Goal: Task Accomplishment & Management: Use online tool/utility

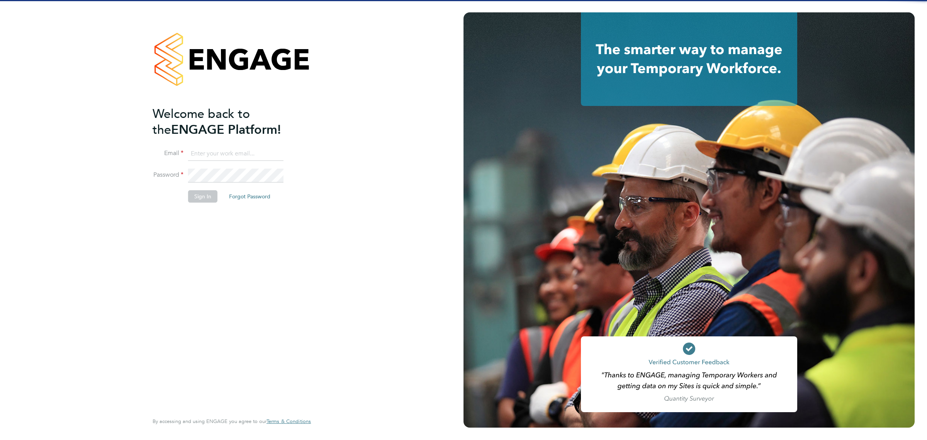
type input "[EMAIL_ADDRESS][DOMAIN_NAME]"
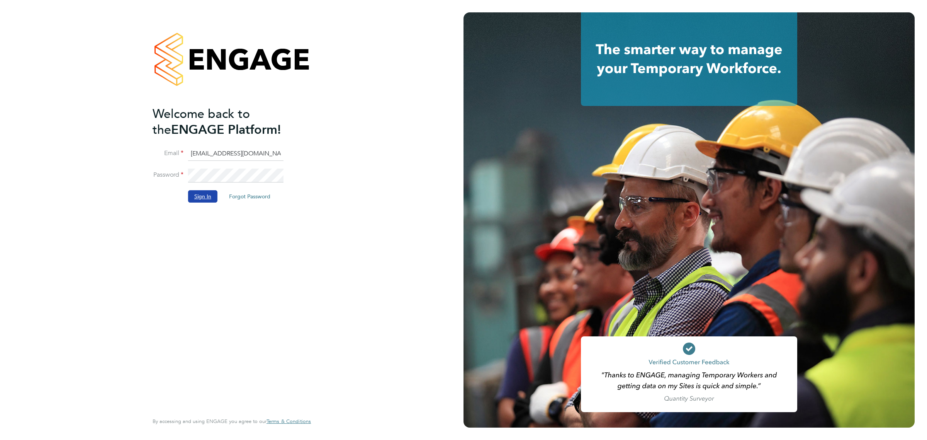
click at [205, 195] on button "Sign In" at bounding box center [202, 196] width 29 height 12
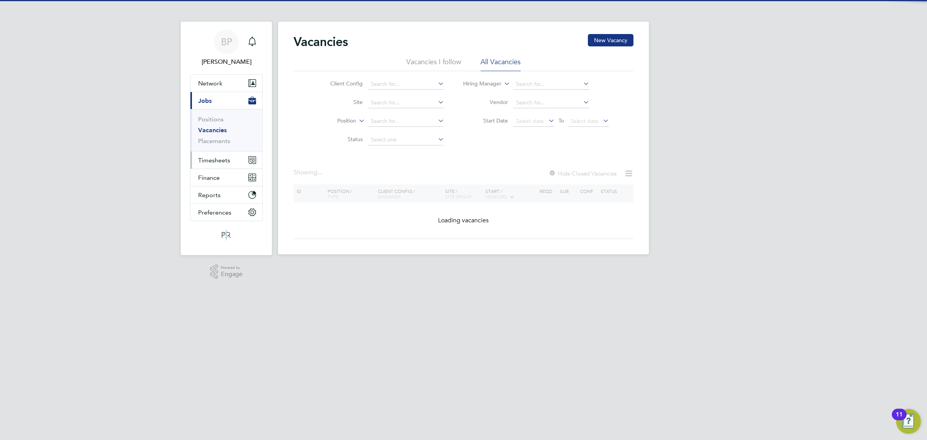
click at [219, 158] on span "Timesheets" at bounding box center [214, 159] width 32 height 7
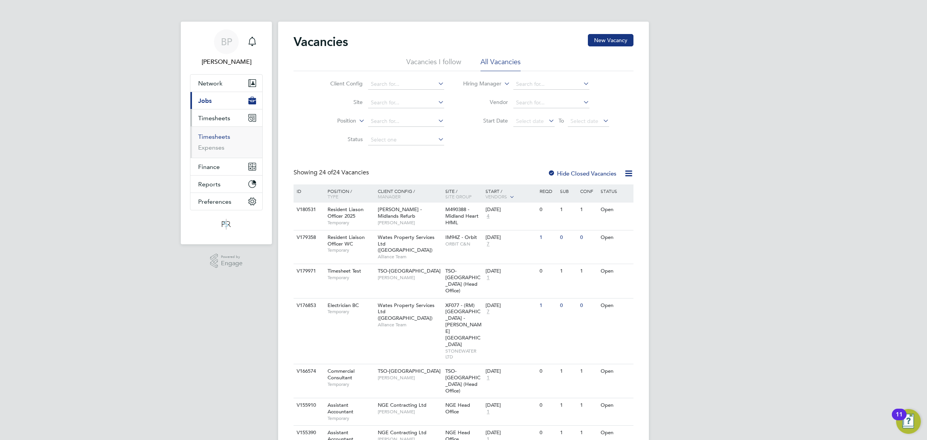
click at [223, 136] on link "Timesheets" at bounding box center [214, 136] width 32 height 7
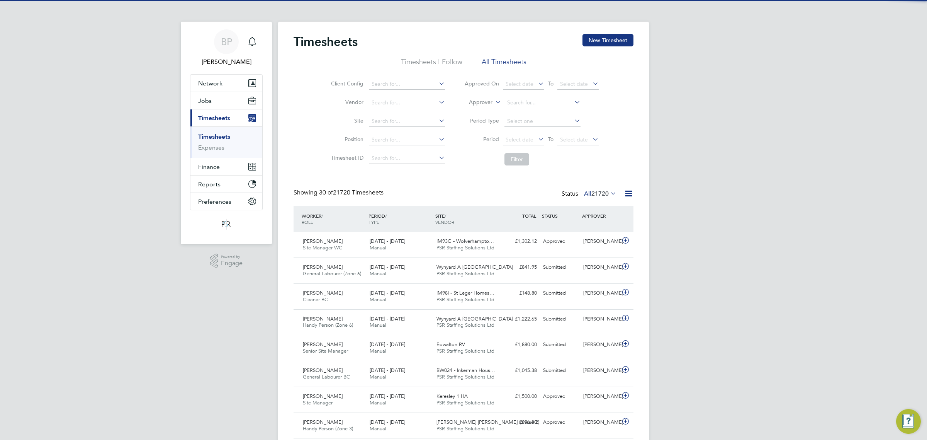
drag, startPoint x: 630, startPoint y: 194, endPoint x: 603, endPoint y: 202, distance: 27.9
click at [630, 194] on icon at bounding box center [629, 194] width 10 height 10
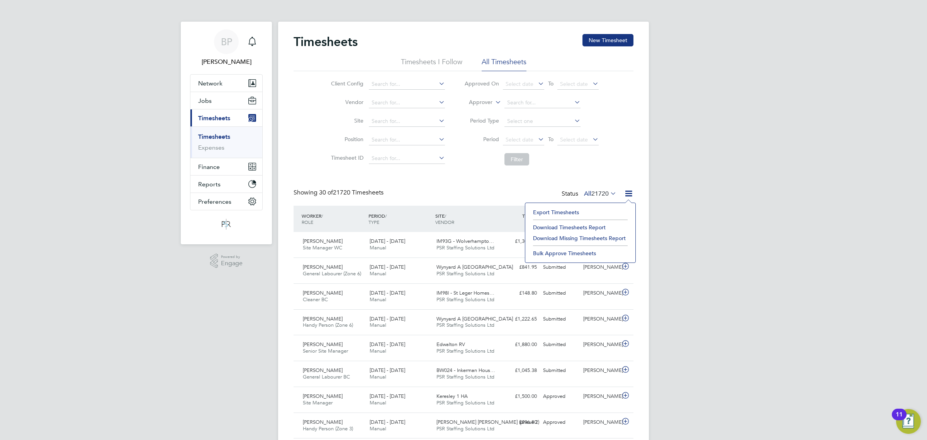
click at [551, 211] on li "Export Timesheets" at bounding box center [580, 212] width 102 height 11
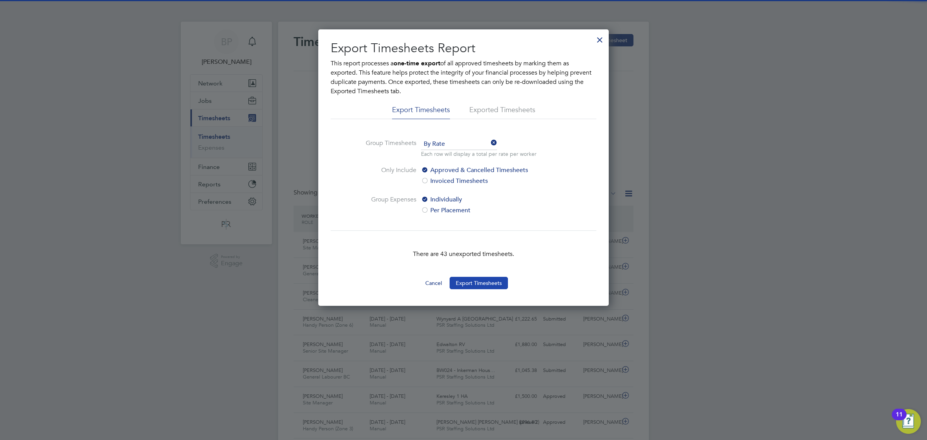
click at [485, 286] on button "Export Timesheets" at bounding box center [479, 283] width 58 height 12
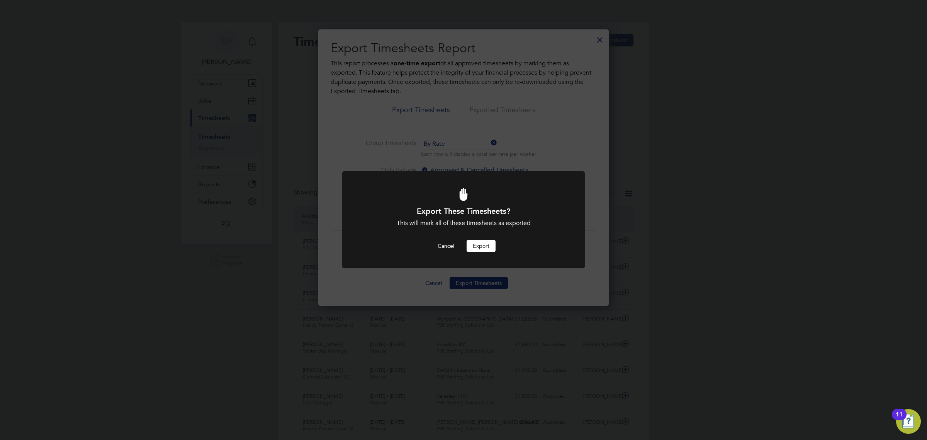
click at [485, 244] on button "Export" at bounding box center [481, 246] width 29 height 12
